Goal: Information Seeking & Learning: Learn about a topic

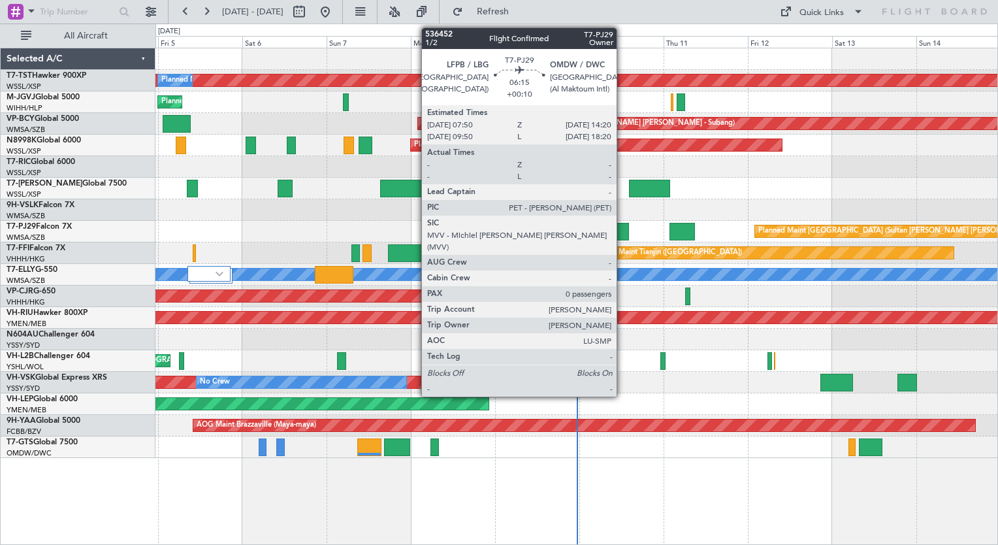
click at [623, 229] on div at bounding box center [617, 232] width 23 height 18
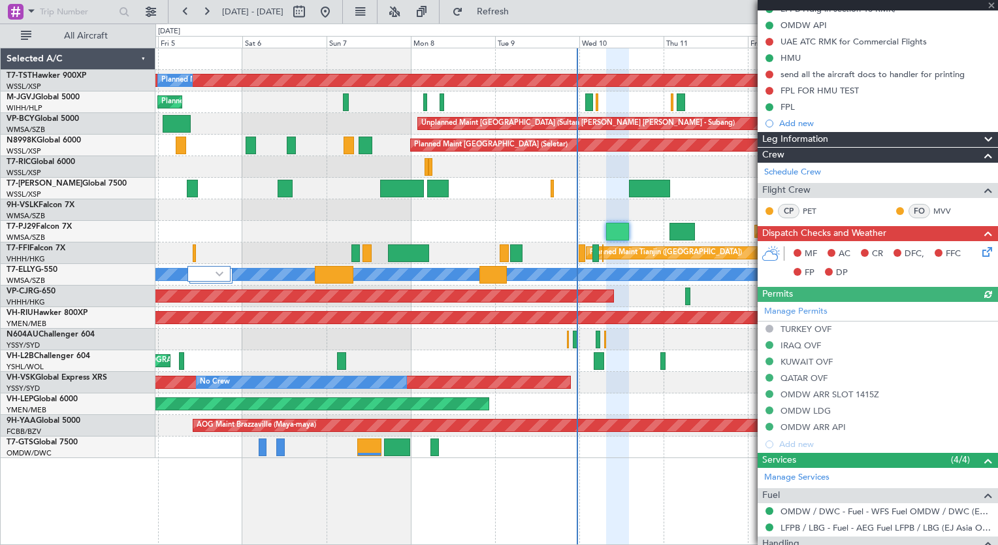
scroll to position [216, 0]
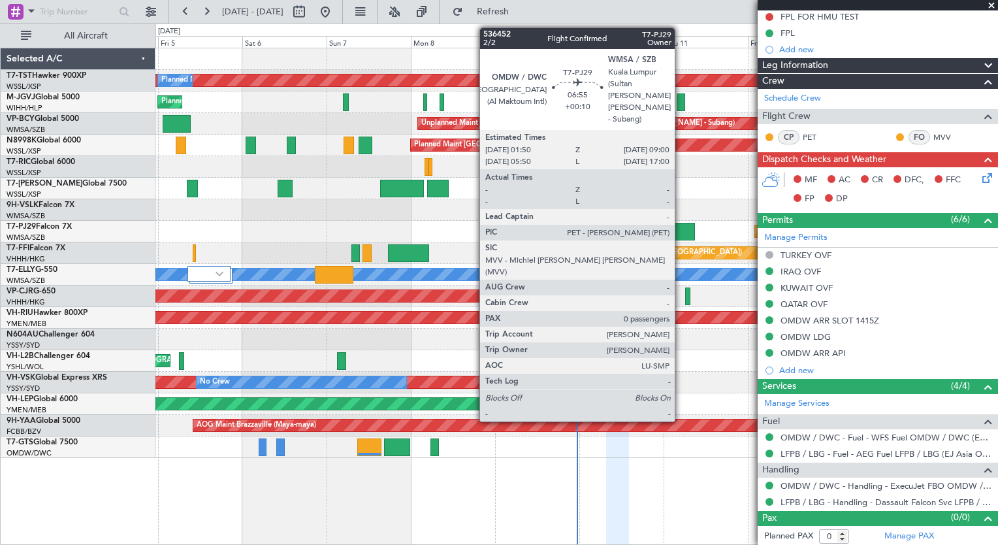
click at [681, 231] on div at bounding box center [682, 232] width 25 height 18
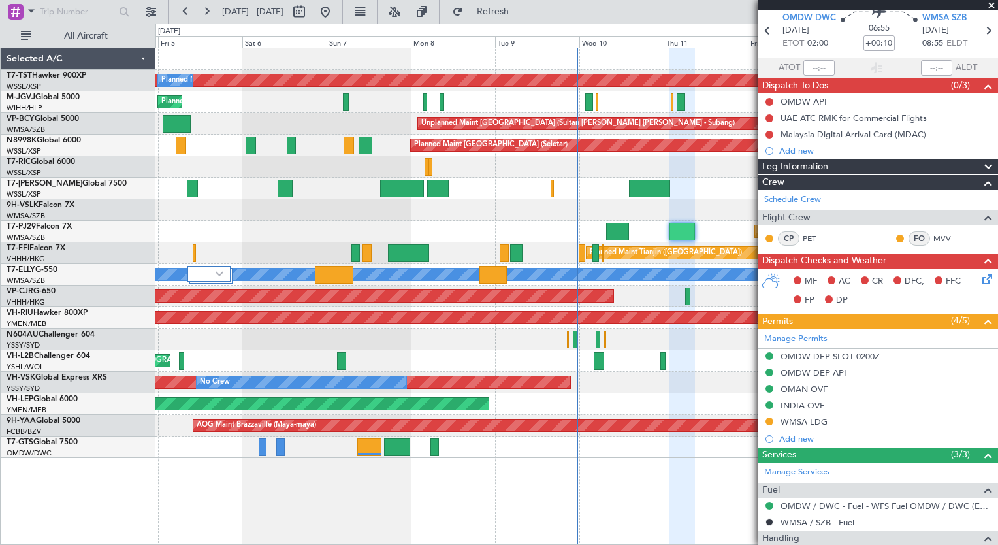
scroll to position [0, 0]
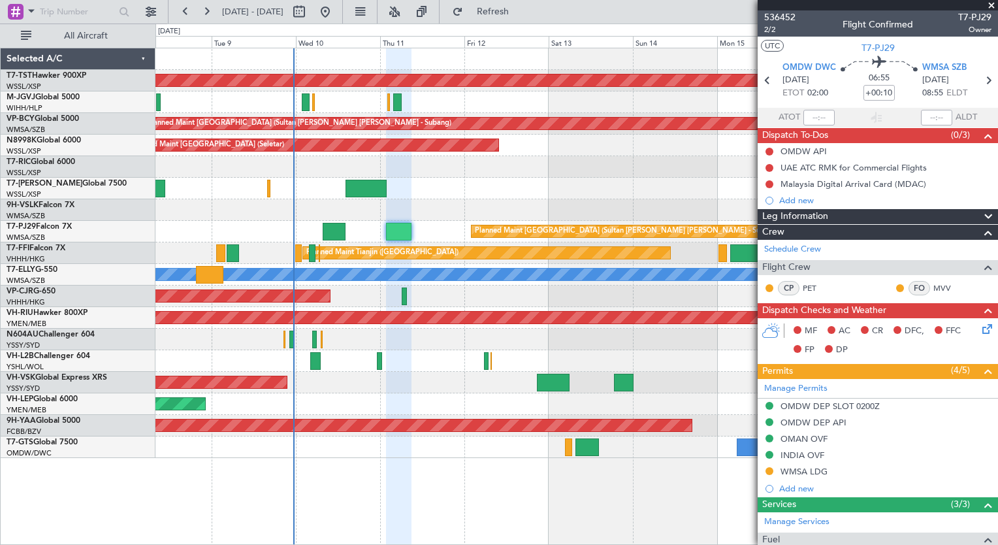
click at [347, 414] on div "Unplanned Maint Wichita (Wichita Mid-continent)" at bounding box center [576, 404] width 842 height 22
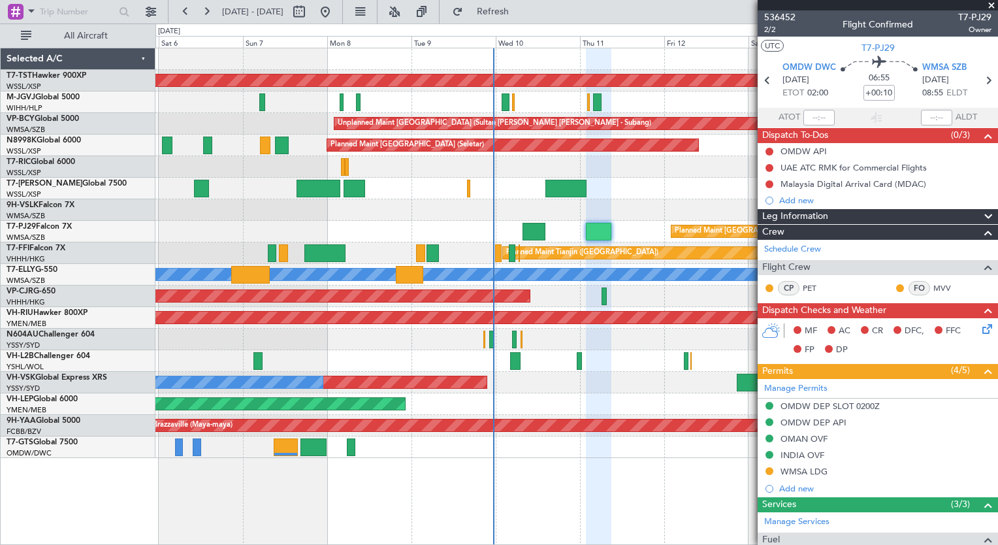
click at [562, 508] on div "Planned Maint [GEOGRAPHIC_DATA] (Seletar) Planned Maint Planned Maint [GEOGRAPH…" at bounding box center [576, 296] width 843 height 497
